Goal: Information Seeking & Learning: Learn about a topic

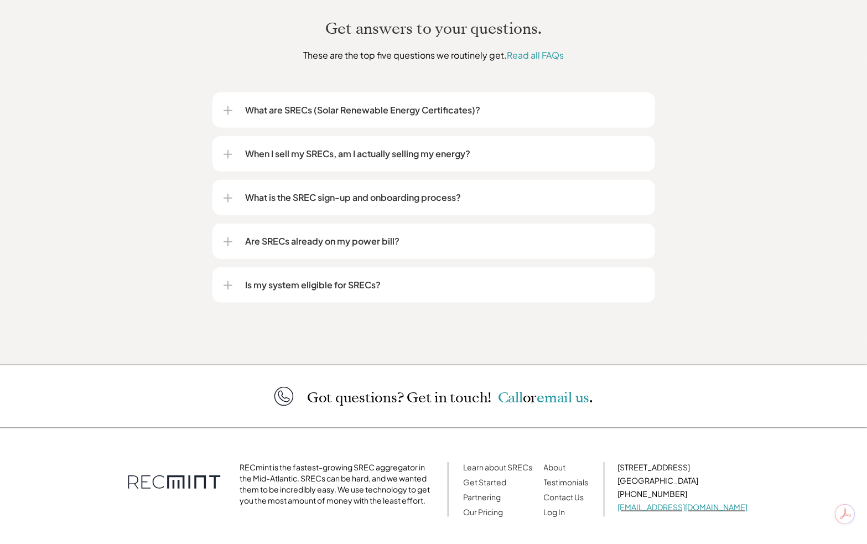
scroll to position [1396, 0]
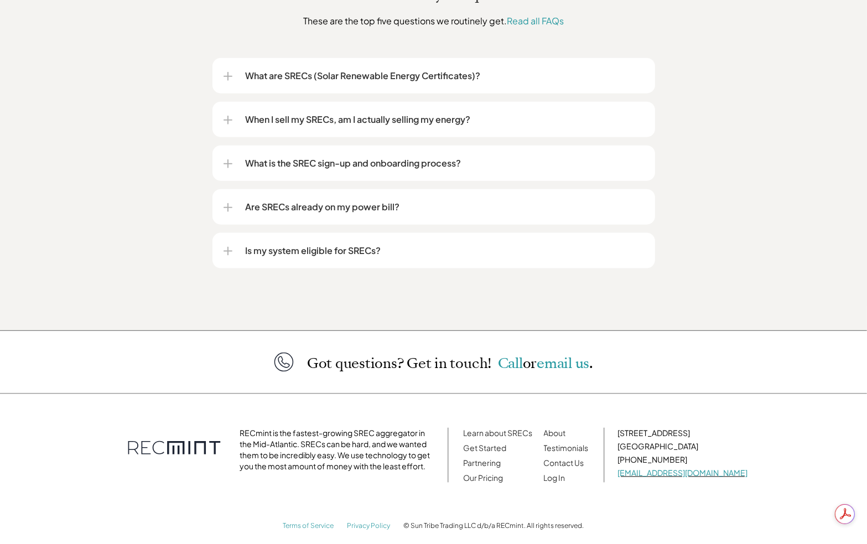
click at [347, 244] on p "Is my system eligible for SRECs?" at bounding box center [445, 250] width 398 height 13
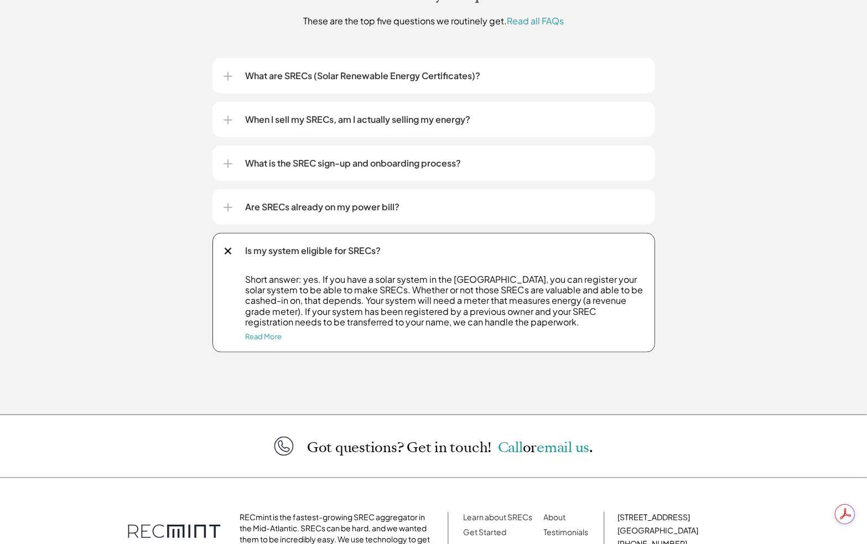
click at [339, 200] on p "Are SRECs already on my power bill?" at bounding box center [445, 206] width 398 height 13
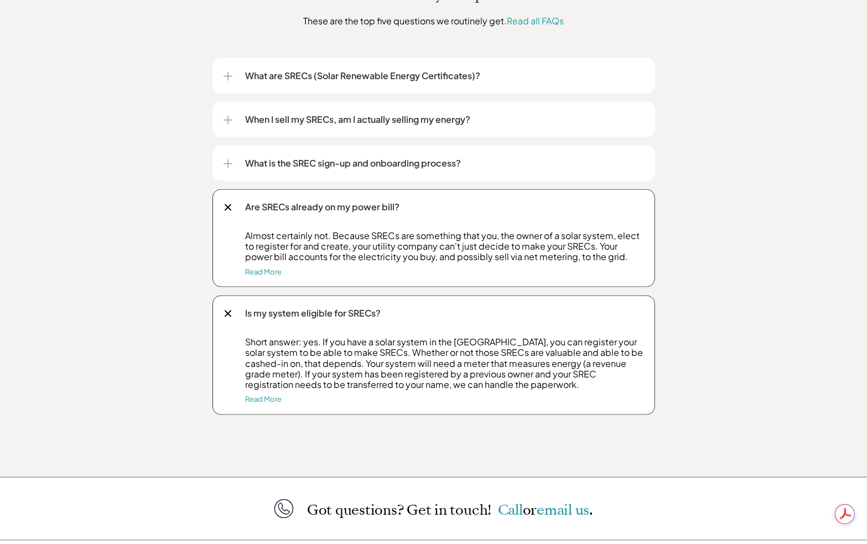
click at [325, 157] on p "What is the SREC sign-up and onboarding process?" at bounding box center [445, 163] width 398 height 13
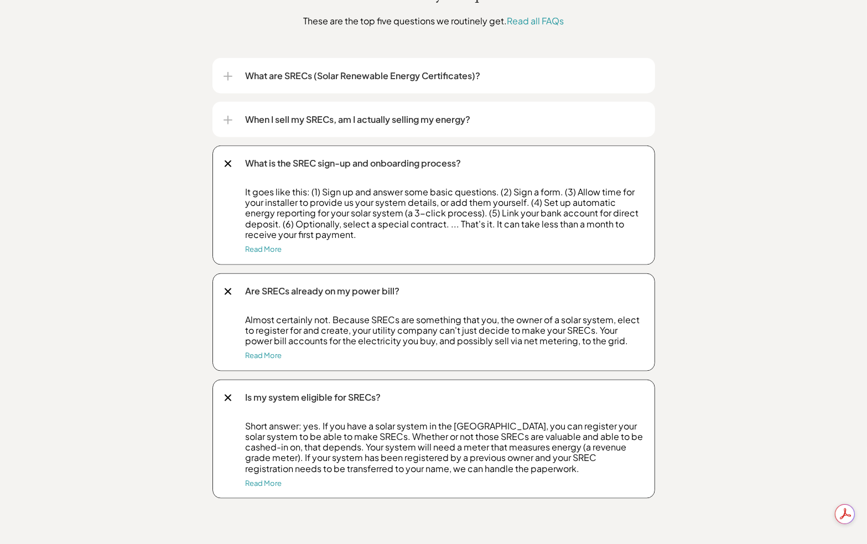
click at [326, 113] on p "When I sell my SRECs, am I actually selling my energy?" at bounding box center [445, 119] width 398 height 13
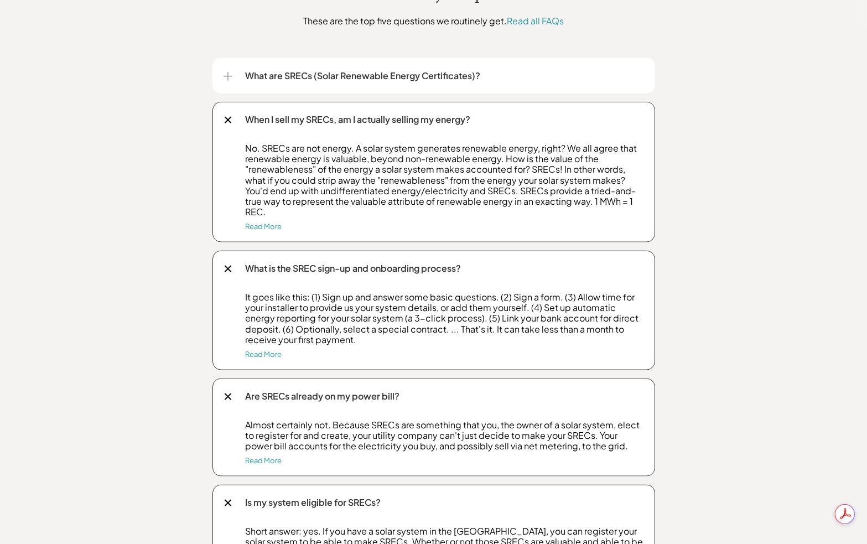
click at [330, 69] on p "What are SRECs (Solar Renewable Energy Certificates)?" at bounding box center [445, 75] width 398 height 13
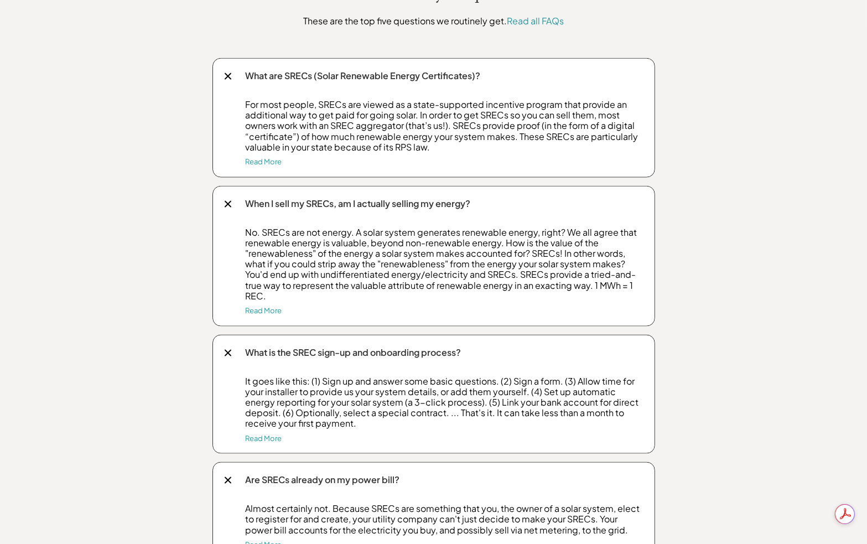
click at [355, 100] on p "For most people, SRECs are viewed as a state-supported incentive program that p…" at bounding box center [445, 125] width 398 height 53
click at [226, 73] on div at bounding box center [227, 76] width 7 height 7
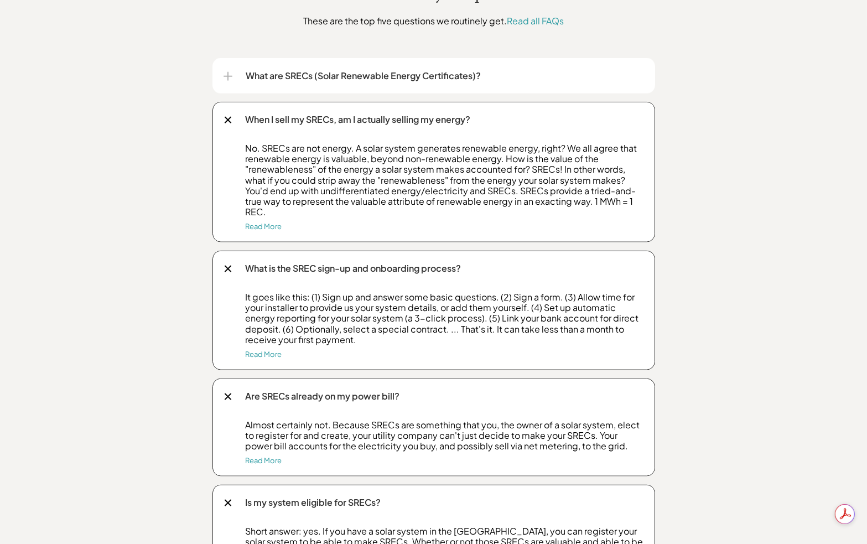
click at [225, 102] on div "When I sell my SRECs, am I actually selling my energy?" at bounding box center [433, 119] width 420 height 35
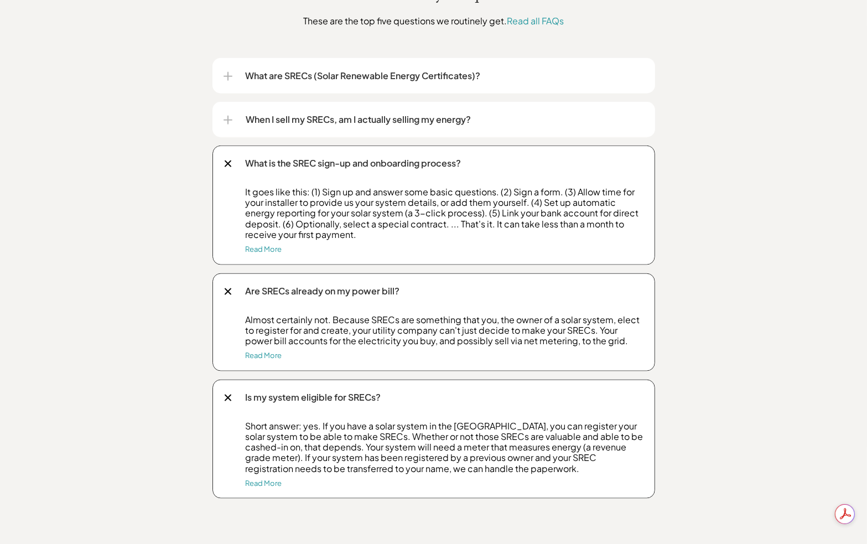
click at [228, 160] on div at bounding box center [227, 163] width 7 height 7
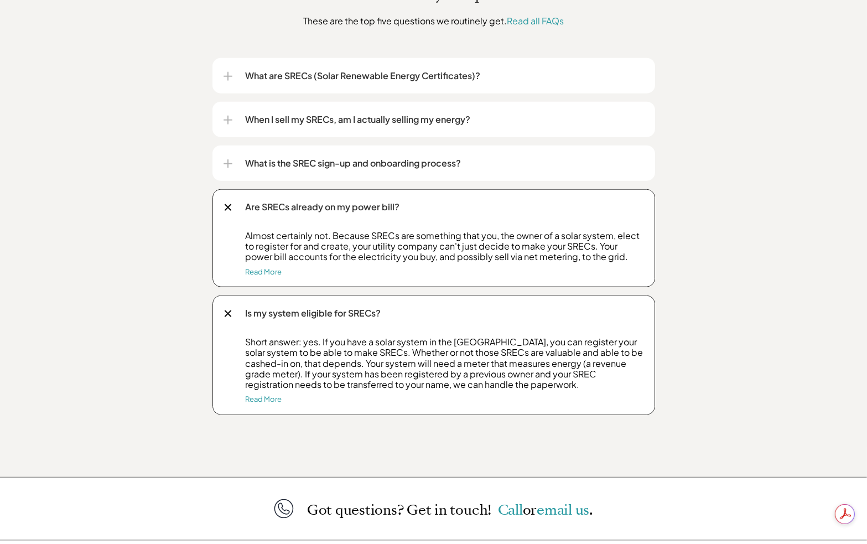
click at [228, 204] on div at bounding box center [227, 207] width 7 height 7
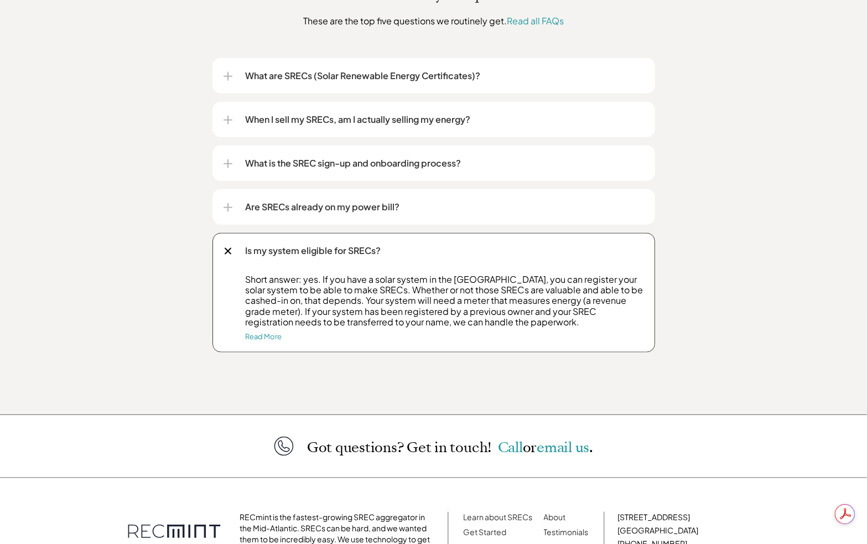
click at [228, 245] on div "Is my system eligible for SRECs?" at bounding box center [433, 250] width 420 height 35
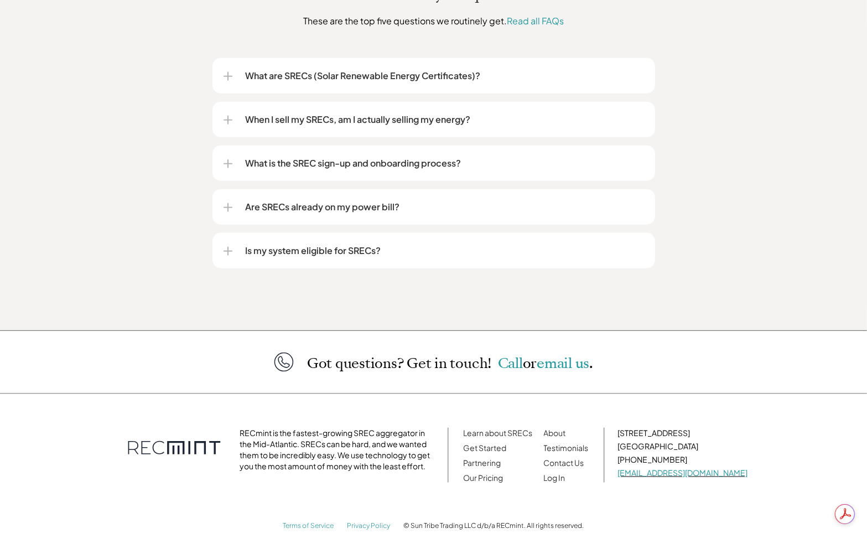
click at [809, 330] on div "Got questions? Get in touch! Call or email us ." at bounding box center [433, 362] width 867 height 64
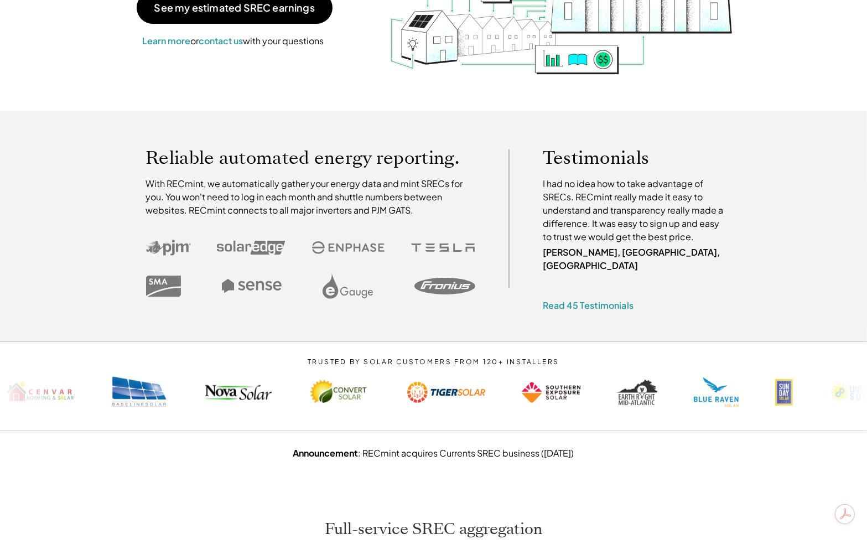
scroll to position [124, 0]
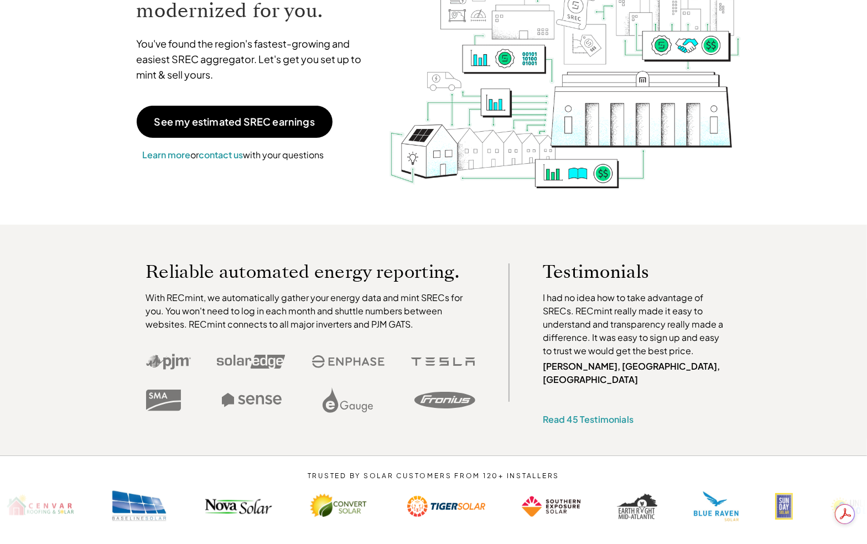
click at [772, 247] on div "Reliable automated energy reporting. With RECmint, we automatically gather your…" at bounding box center [433, 340] width 867 height 231
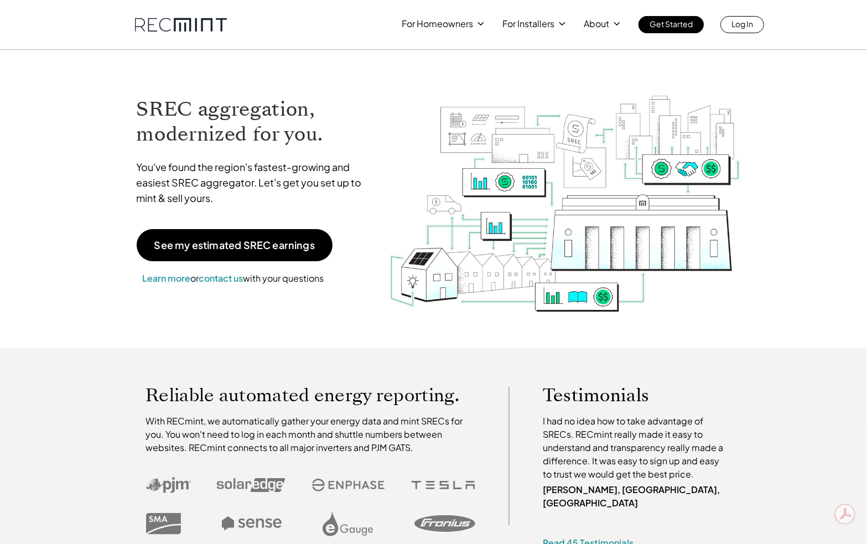
scroll to position [0, 0]
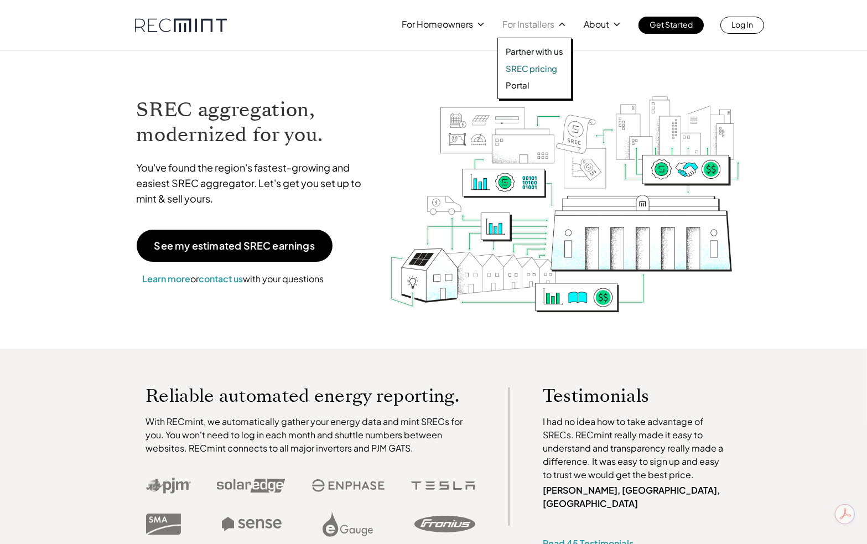
click at [519, 64] on p "SREC pricing" at bounding box center [531, 68] width 51 height 11
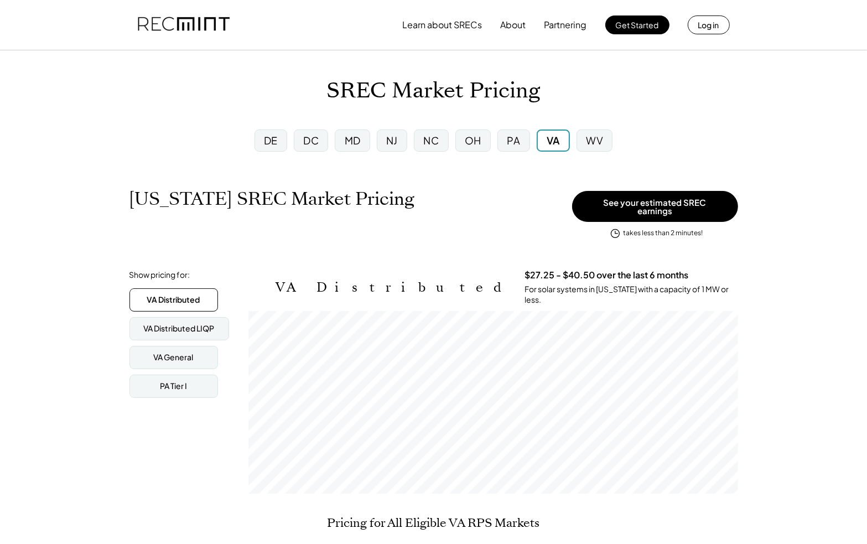
scroll to position [182, 490]
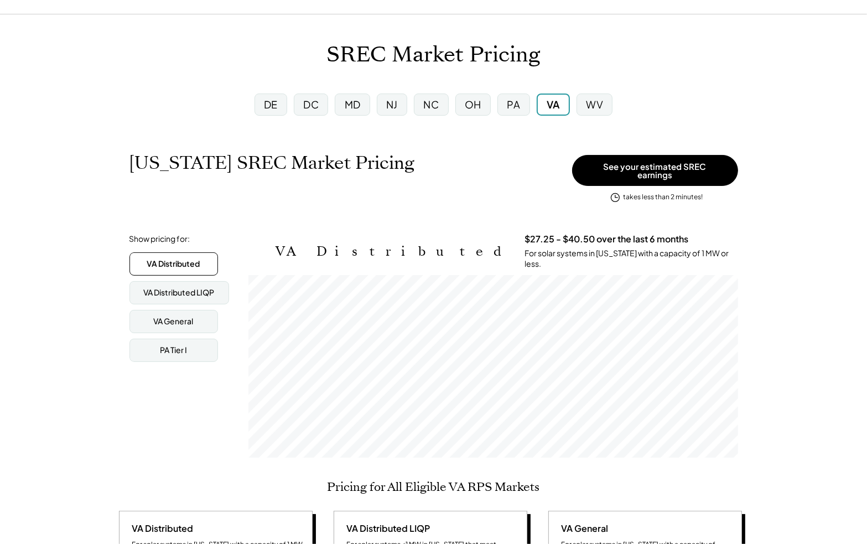
scroll to position [55, 0]
